Goal: Task Accomplishment & Management: Manage account settings

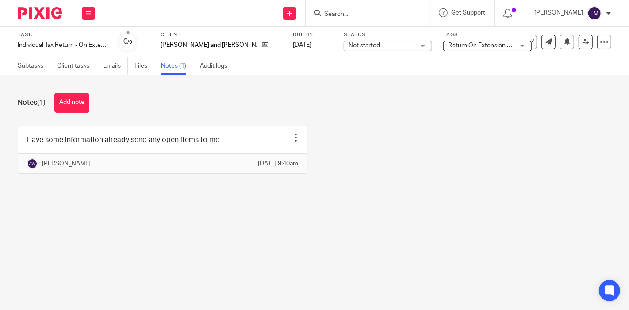
click at [363, 46] on span "Not started" at bounding box center [382, 45] width 66 height 9
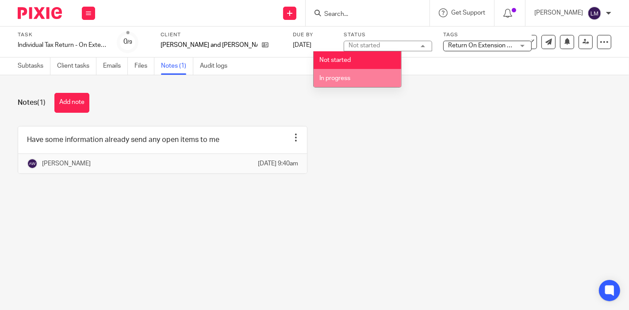
click at [369, 76] on li "In progress" at bounding box center [358, 78] width 88 height 18
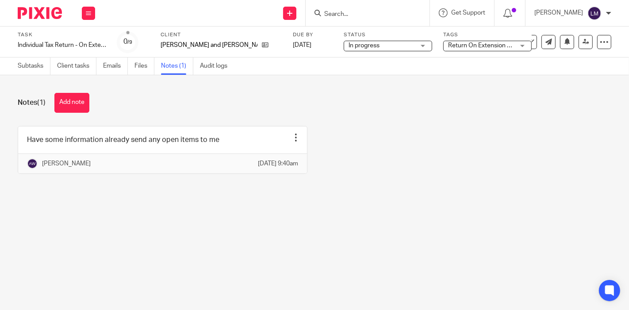
click at [448, 47] on span "Return On Extension + 2" at bounding box center [481, 45] width 67 height 6
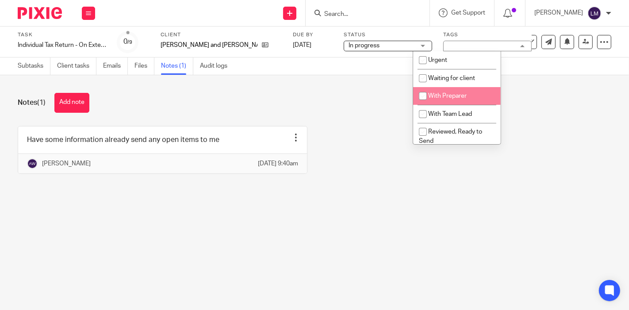
click at [420, 96] on input "checkbox" at bounding box center [423, 96] width 17 height 17
checkbox input "true"
click at [405, 98] on div "Notes (1) Add note" at bounding box center [315, 103] width 594 height 20
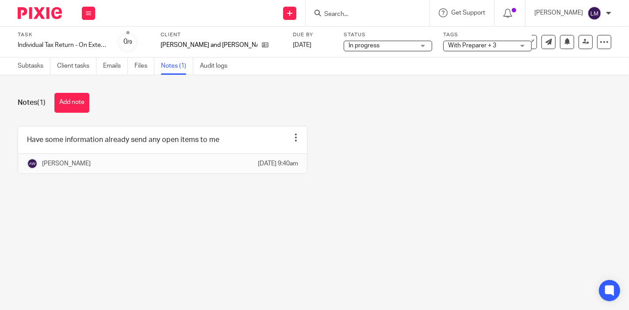
click at [53, 15] on img at bounding box center [40, 13] width 44 height 12
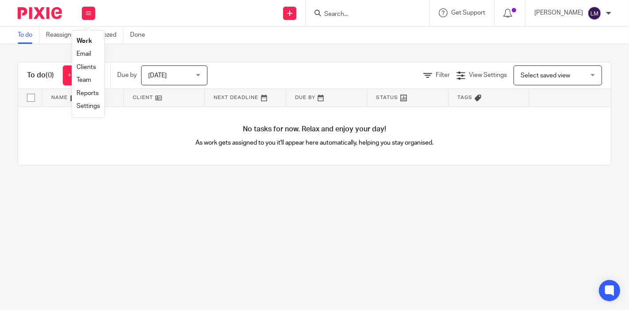
click at [50, 36] on link "Reassigned" at bounding box center [65, 35] width 39 height 17
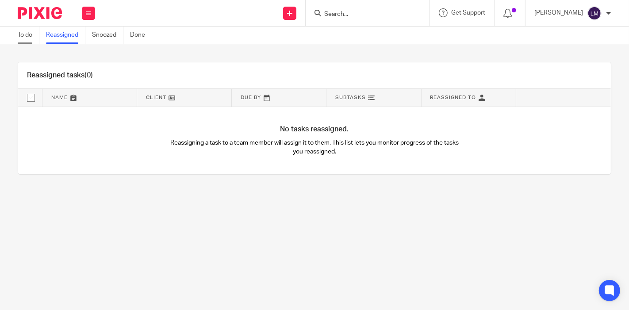
click at [25, 41] on link "To do" at bounding box center [29, 35] width 22 height 17
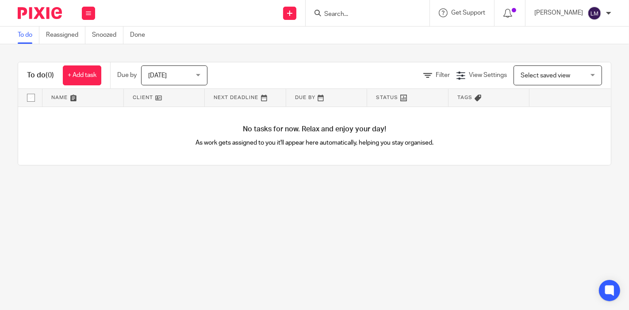
click at [161, 74] on span "Today" at bounding box center [157, 76] width 19 height 6
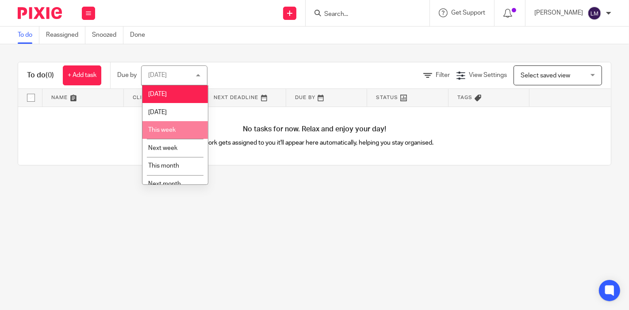
scroll to position [27, 0]
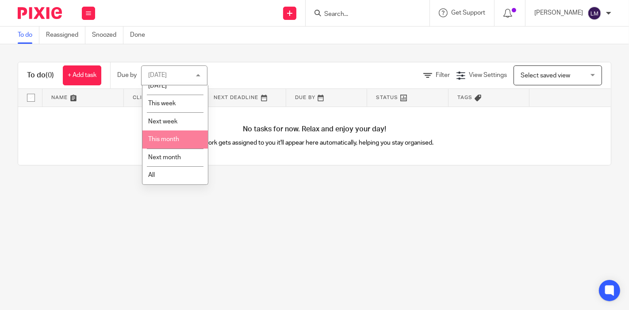
click at [173, 141] on span "This month" at bounding box center [163, 139] width 31 height 6
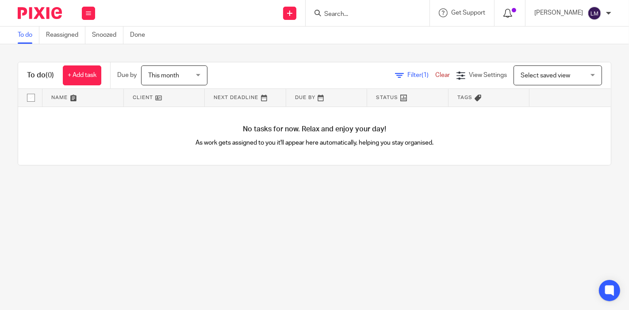
click at [513, 14] on icon at bounding box center [508, 13] width 9 height 9
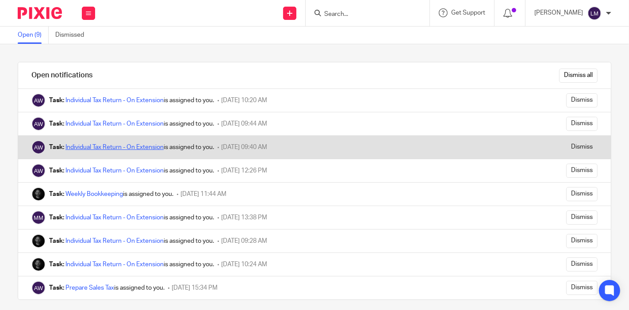
click at [118, 147] on link "Individual Tax Return - On Extension" at bounding box center [115, 147] width 98 height 6
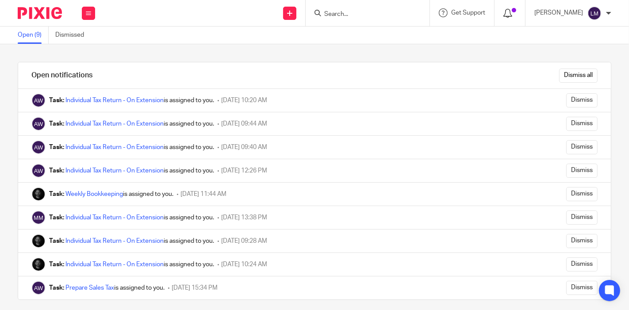
click at [510, 16] on icon at bounding box center [508, 13] width 9 height 9
click at [602, 15] on div "[PERSON_NAME]" at bounding box center [573, 13] width 77 height 14
click at [88, 11] on icon at bounding box center [88, 13] width 5 height 5
click at [84, 39] on link "Work" at bounding box center [84, 41] width 14 height 6
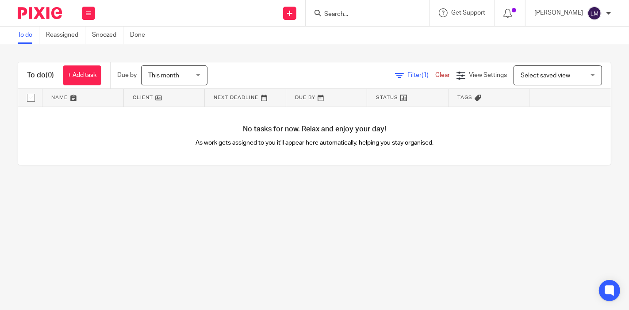
click at [408, 72] on span "Filter (1)" at bounding box center [422, 75] width 28 height 6
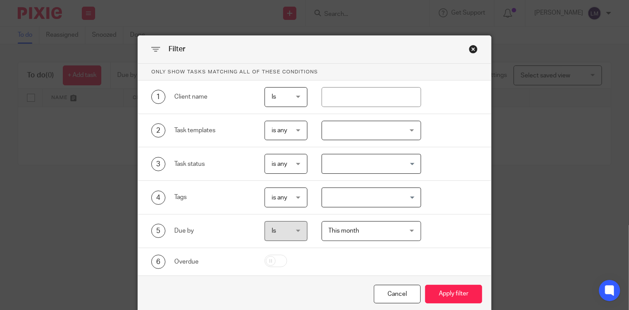
click at [471, 50] on div "Close this dialog window" at bounding box center [473, 49] width 9 height 9
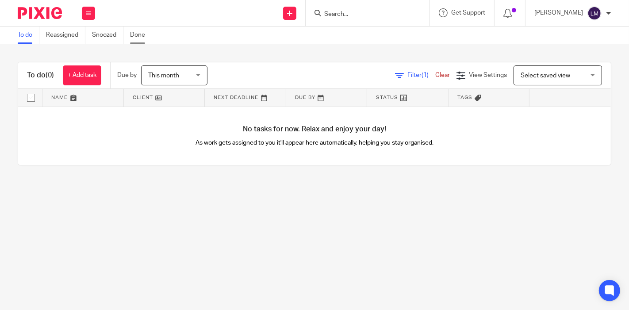
click at [136, 35] on link "Done" at bounding box center [141, 35] width 22 height 17
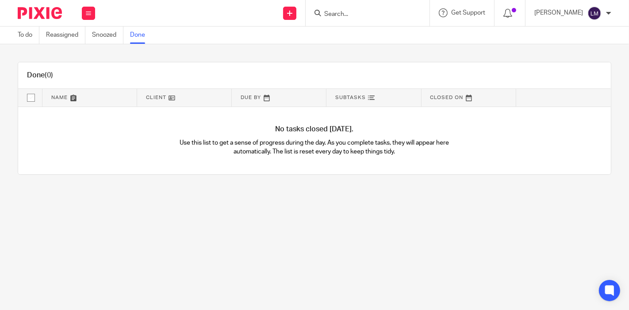
click at [86, 12] on icon at bounding box center [88, 13] width 5 height 5
click at [38, 18] on img at bounding box center [40, 13] width 44 height 12
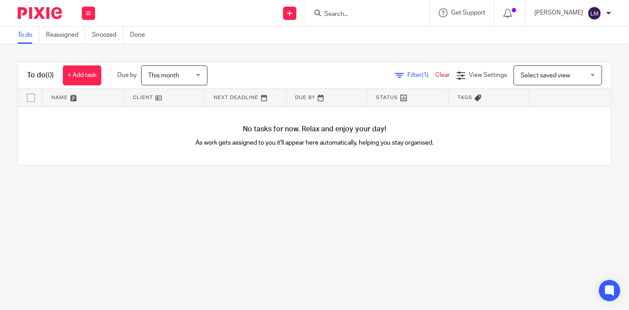
click at [523, 15] on div at bounding box center [510, 13] width 31 height 26
click at [517, 13] on div at bounding box center [510, 13] width 13 height 10
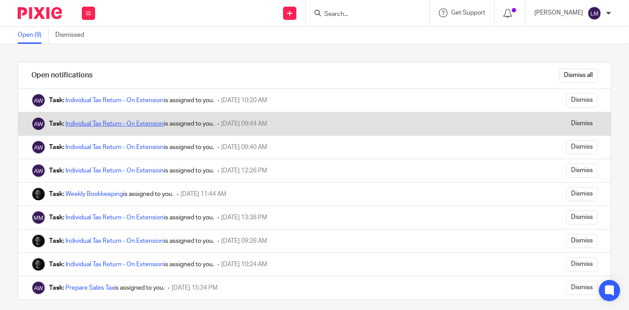
click at [121, 121] on link "Individual Tax Return - On Extension" at bounding box center [115, 124] width 98 height 6
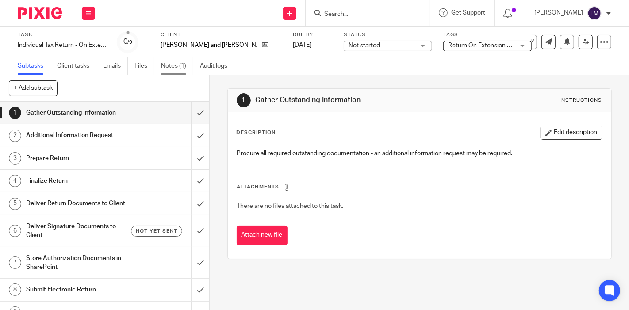
click at [187, 69] on link "Notes (1)" at bounding box center [177, 66] width 32 height 17
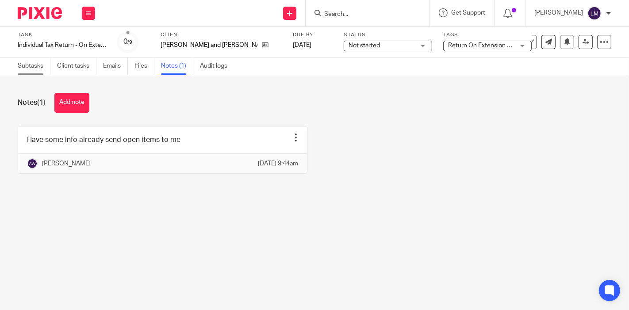
click at [31, 67] on link "Subtasks" at bounding box center [34, 66] width 33 height 17
